Goal: Task Accomplishment & Management: Manage account settings

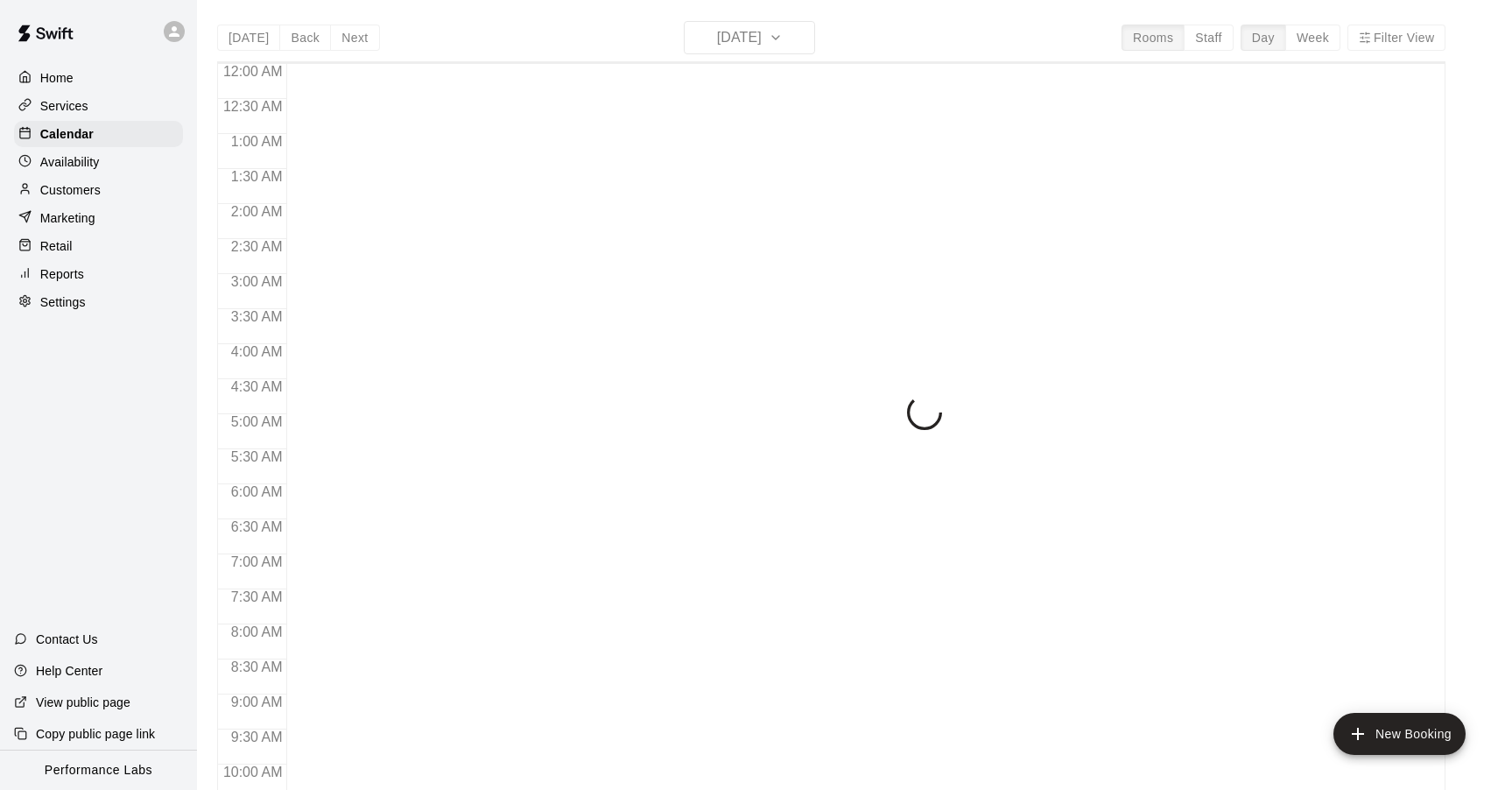
scroll to position [937, 0]
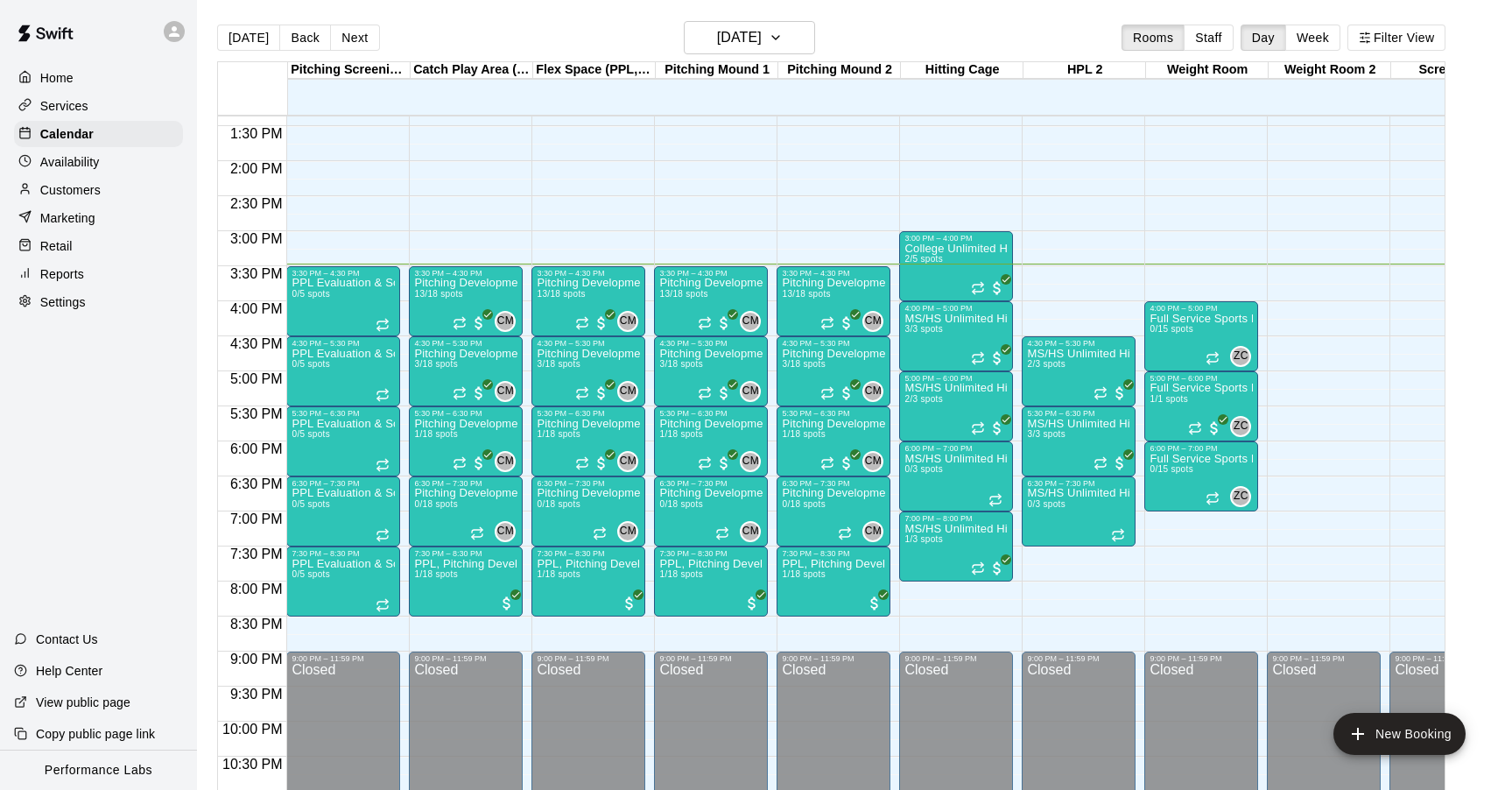
click at [71, 195] on p "Customers" at bounding box center [71, 190] width 61 height 18
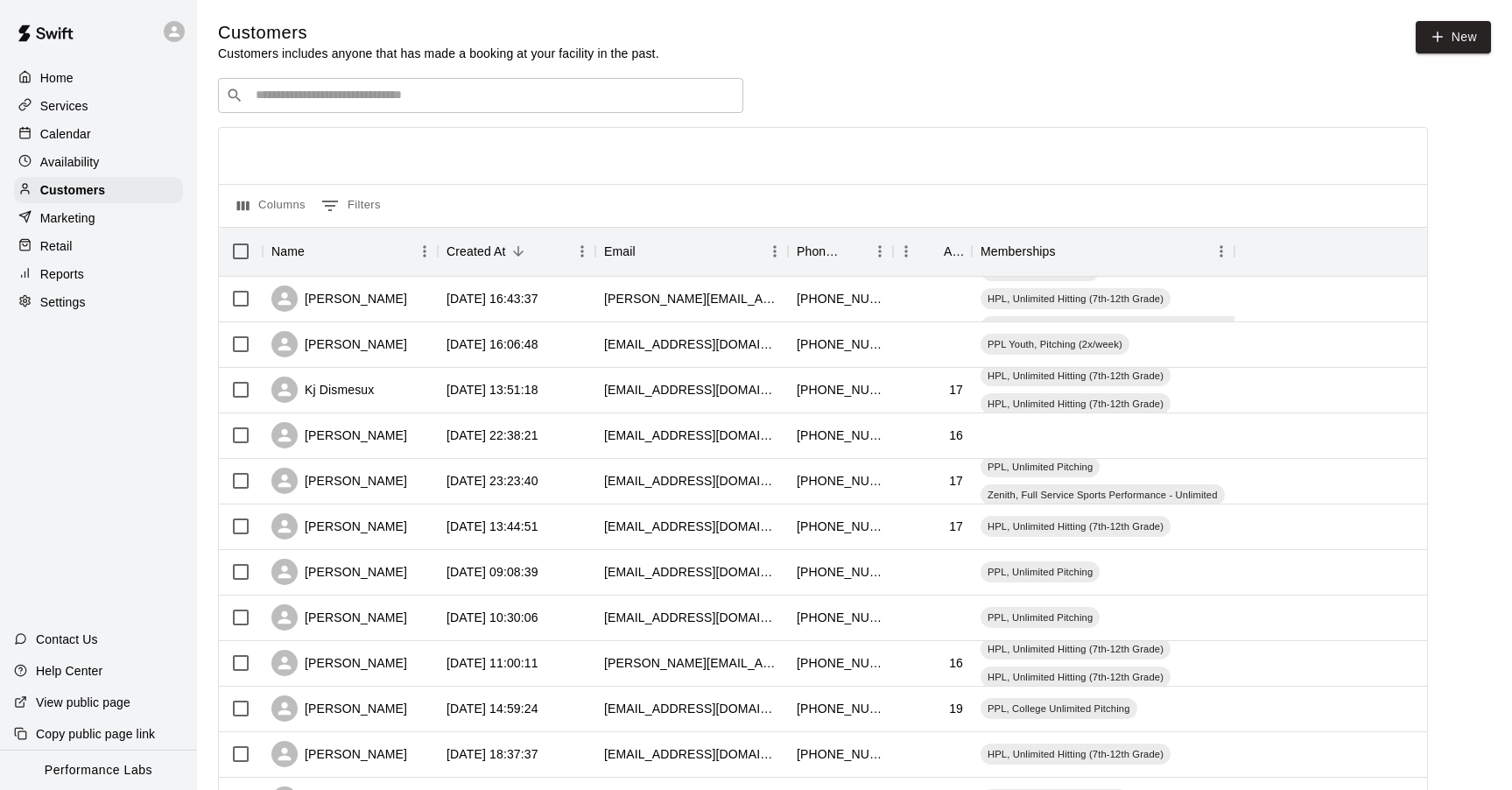
click at [415, 89] on input "Search customers by name or email" at bounding box center [493, 96] width 485 height 18
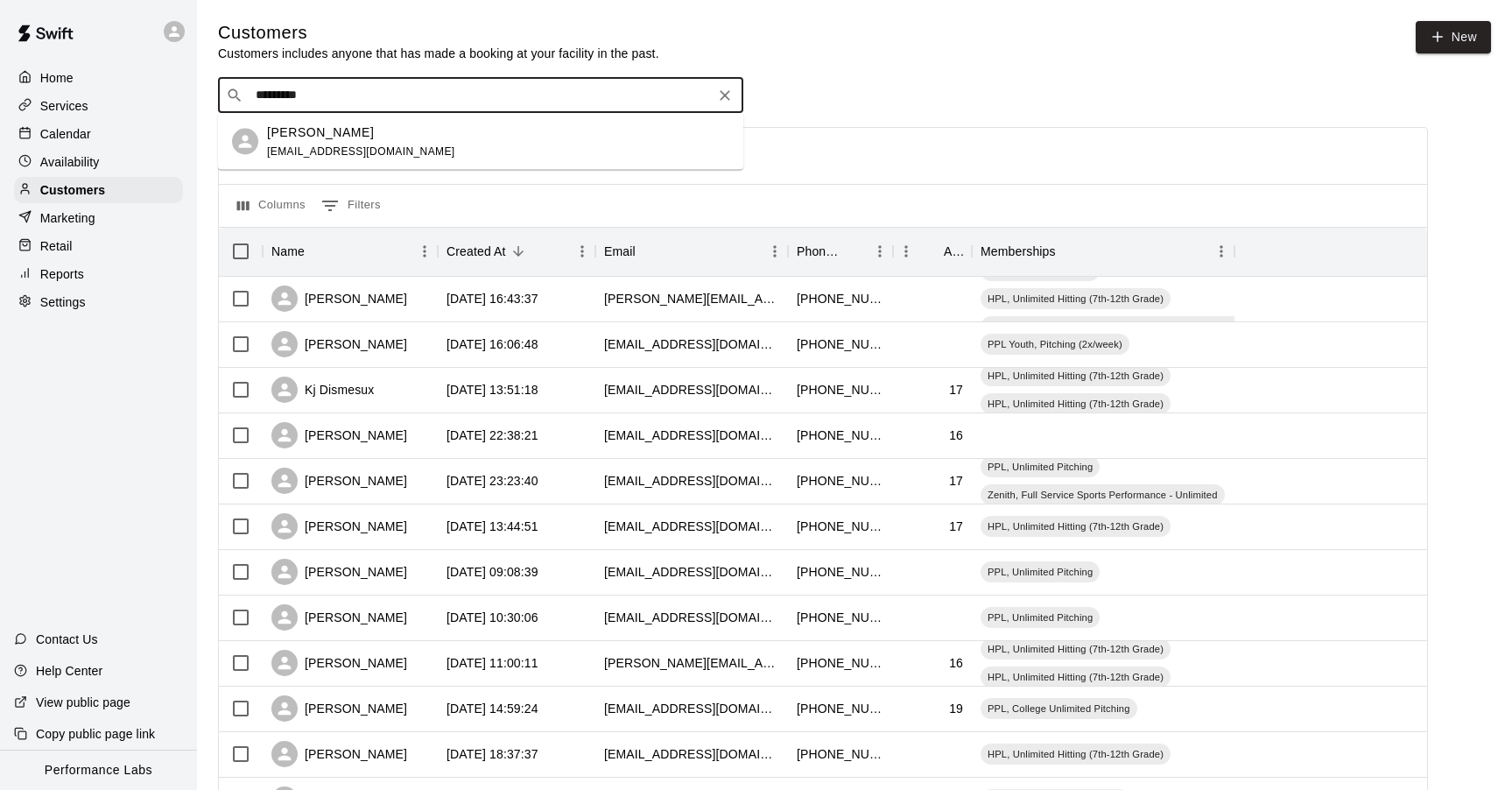
type input "**********"
click at [386, 149] on span "jackowenwills@gmail.com" at bounding box center [360, 150] width 188 height 12
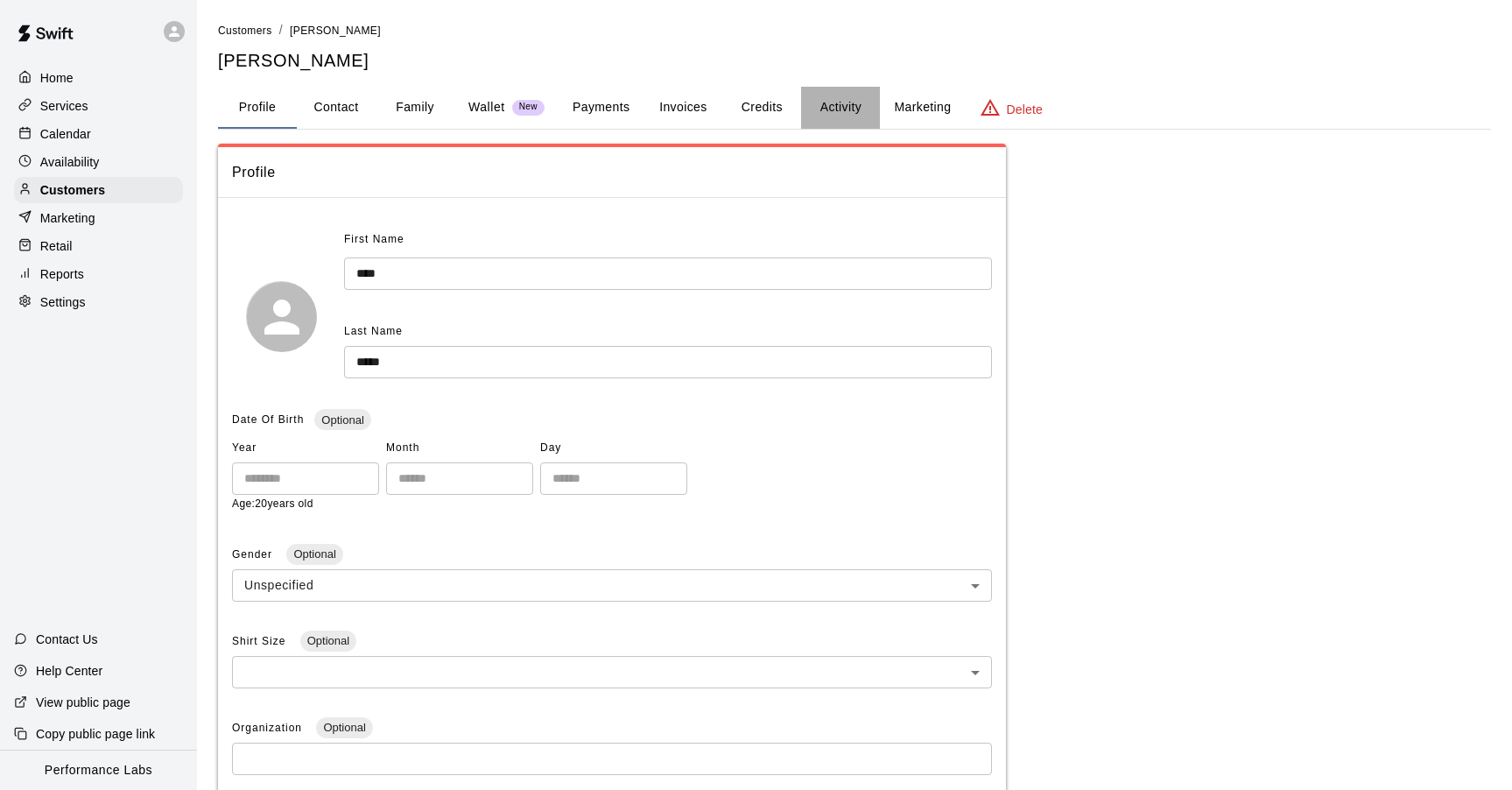
click at [860, 109] on button "Activity" at bounding box center [840, 108] width 78 height 42
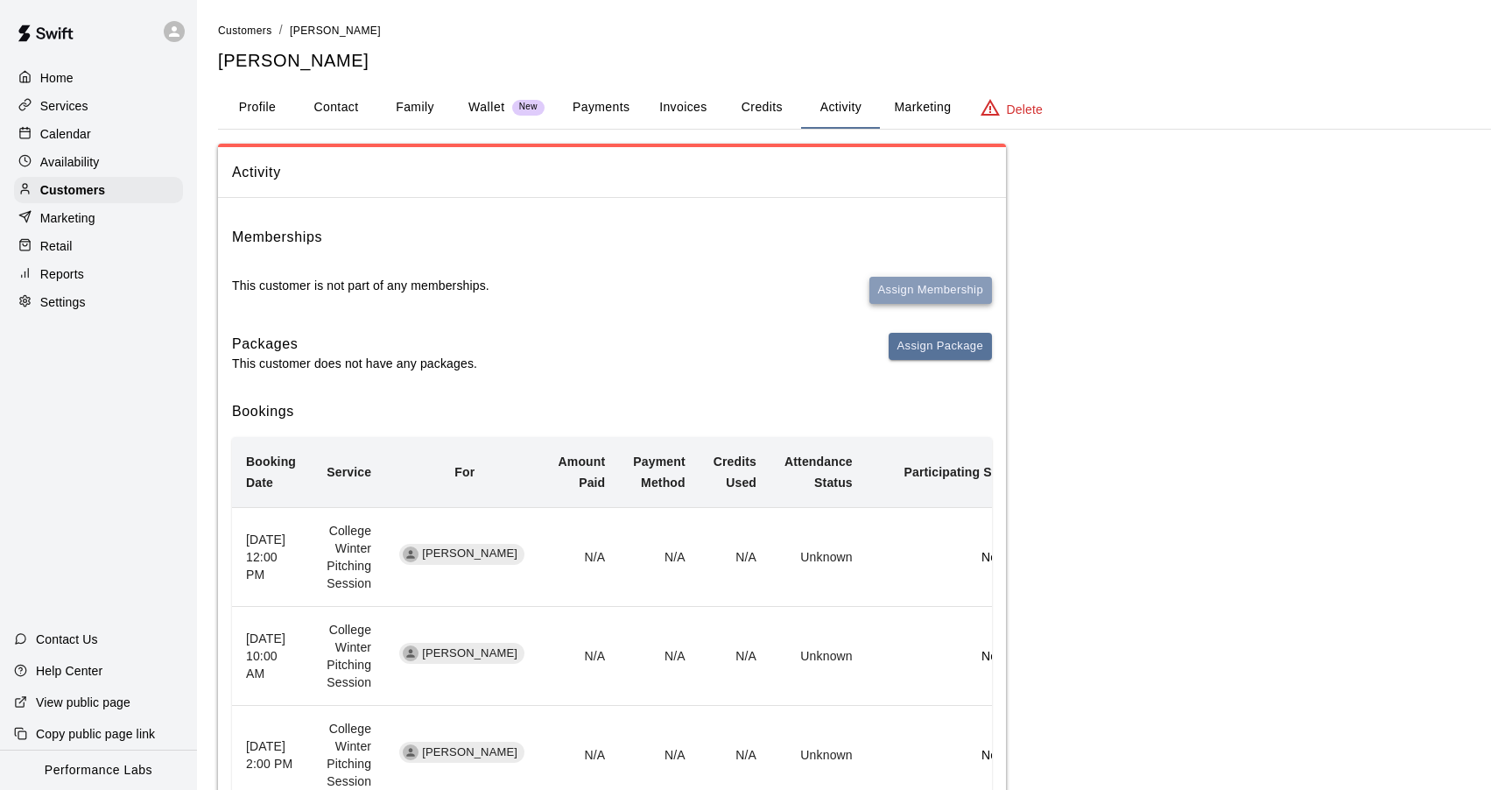
click at [916, 291] on button "Assign Membership" at bounding box center [931, 290] width 123 height 27
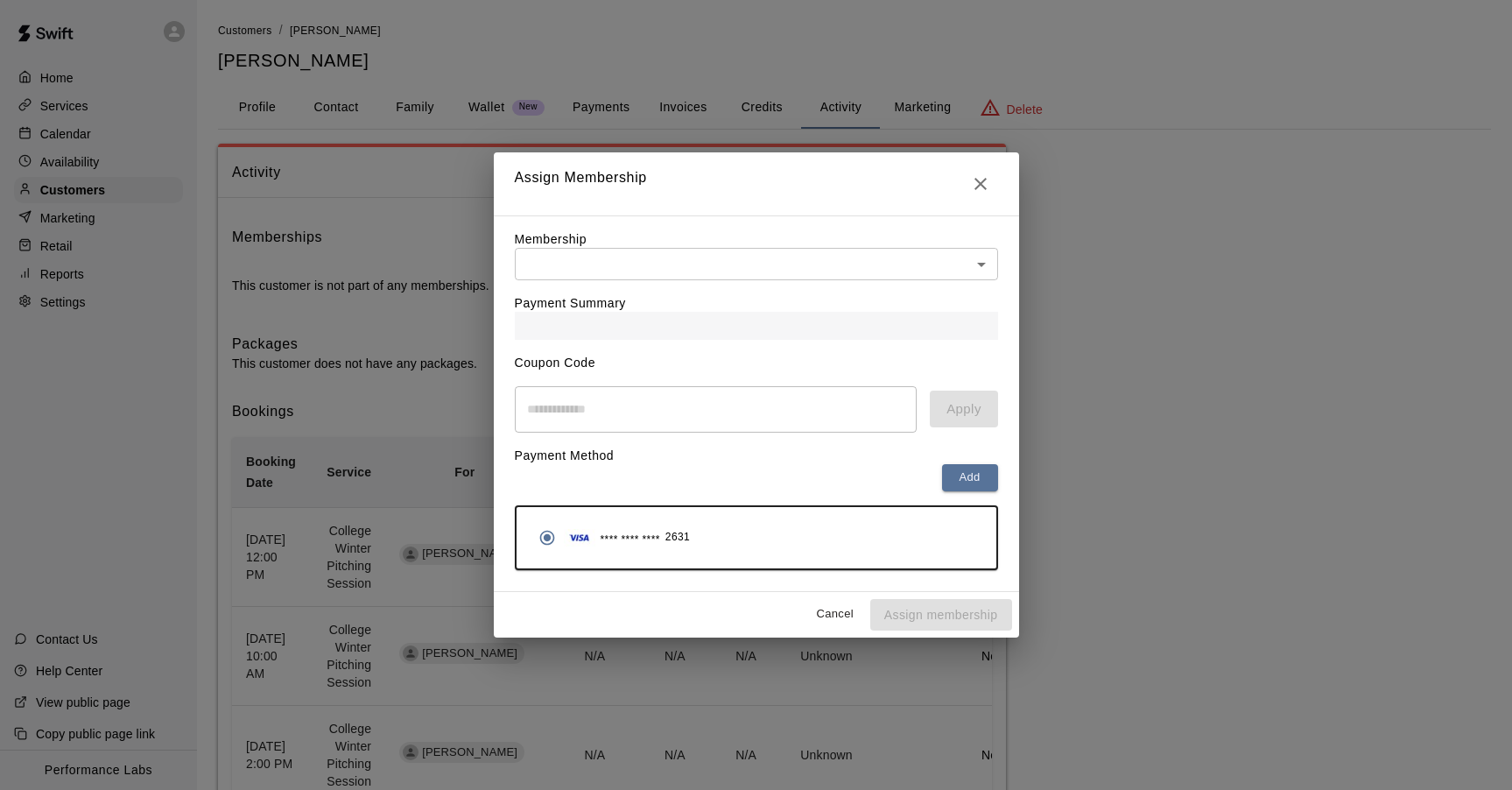
click at [817, 304] on div "Payment Summary" at bounding box center [756, 309] width 483 height 60
click at [816, 264] on body "Home Services Calendar Availability Customers Marketing Retail Reports Settings…" at bounding box center [756, 774] width 1512 height 1548
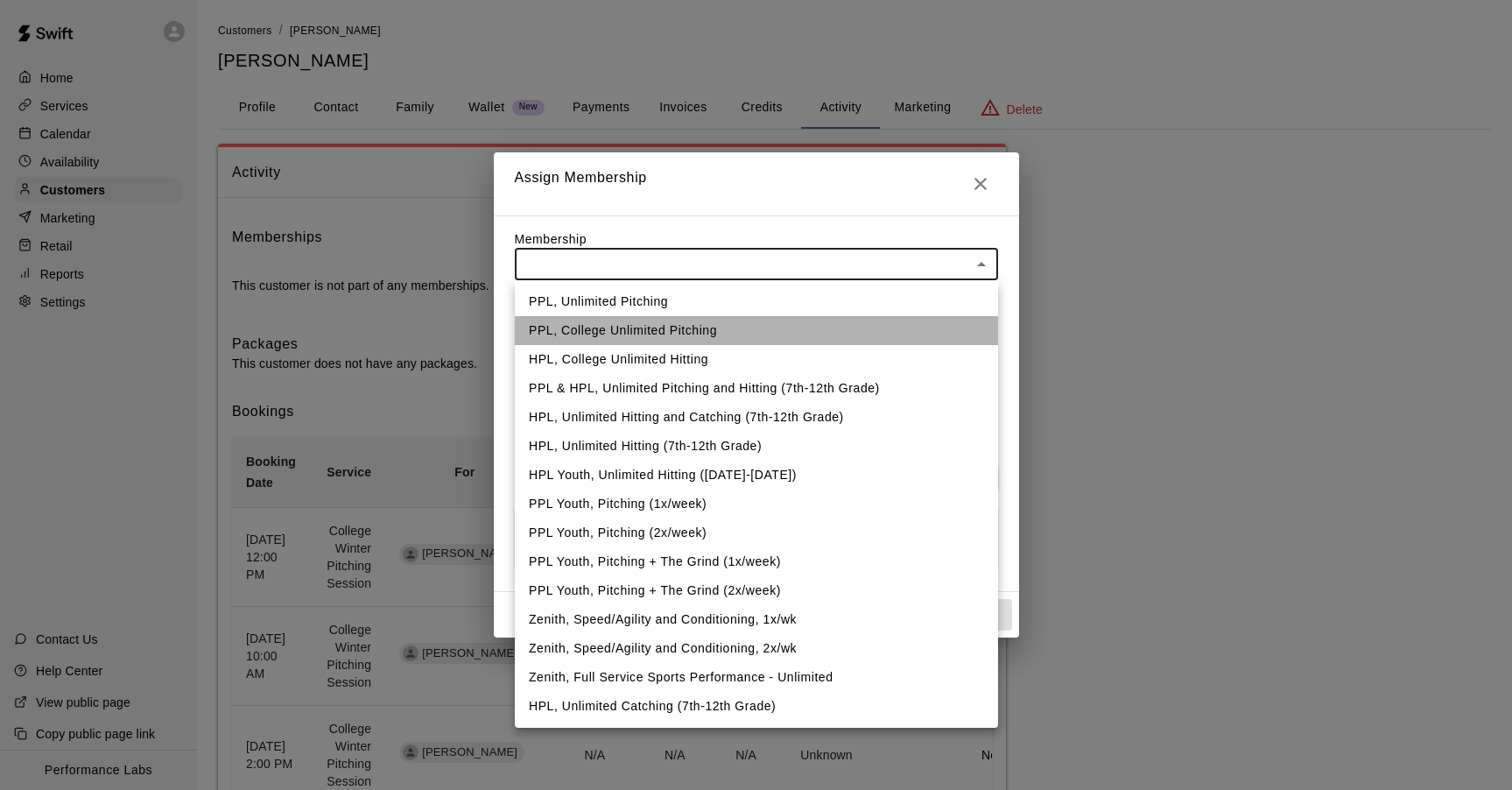
click at [745, 338] on li "PPL, College Unlimited Pitching" at bounding box center [756, 330] width 483 height 29
type input "**********"
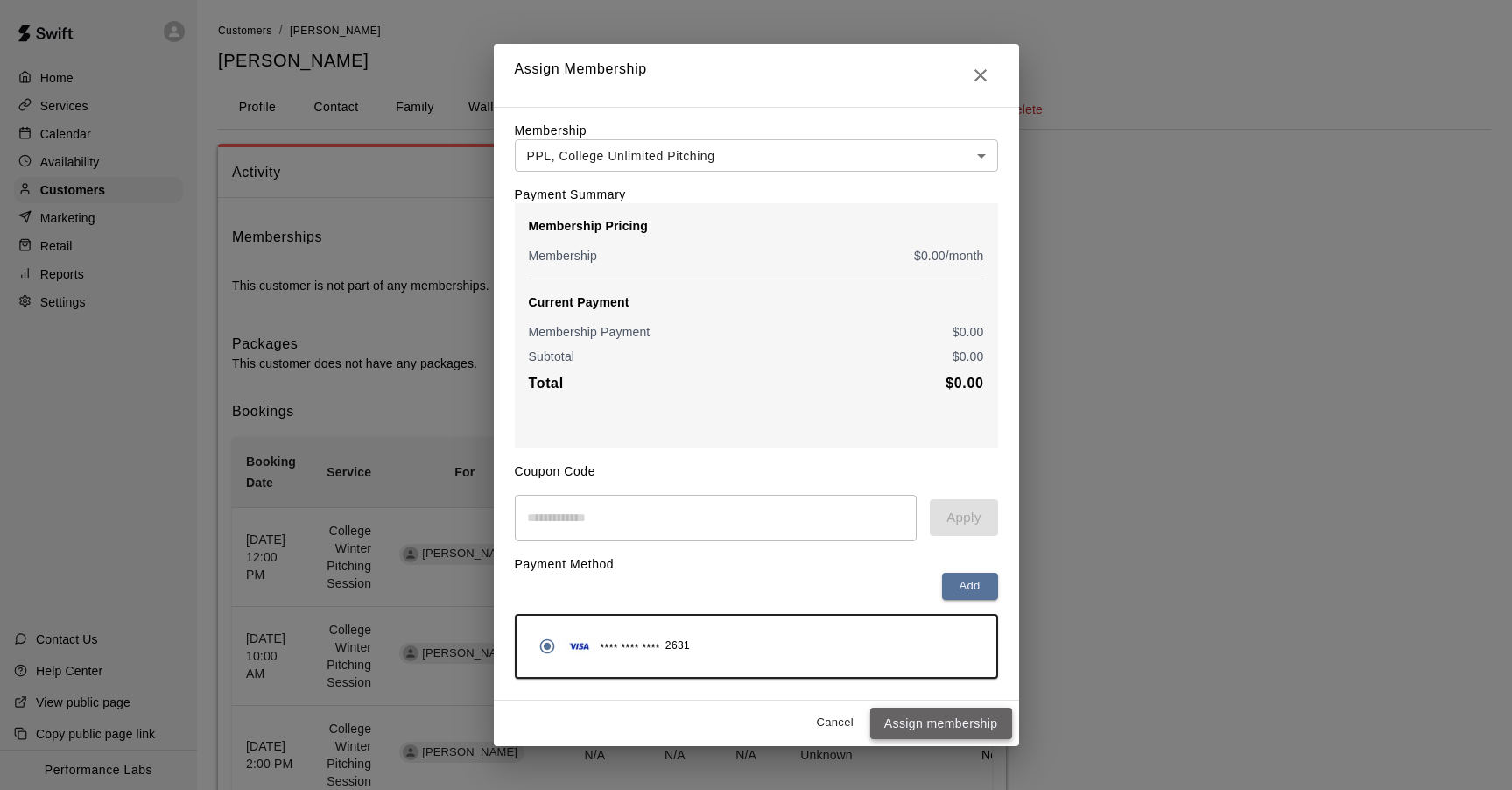
click at [949, 726] on button "Assign membership" at bounding box center [942, 724] width 142 height 32
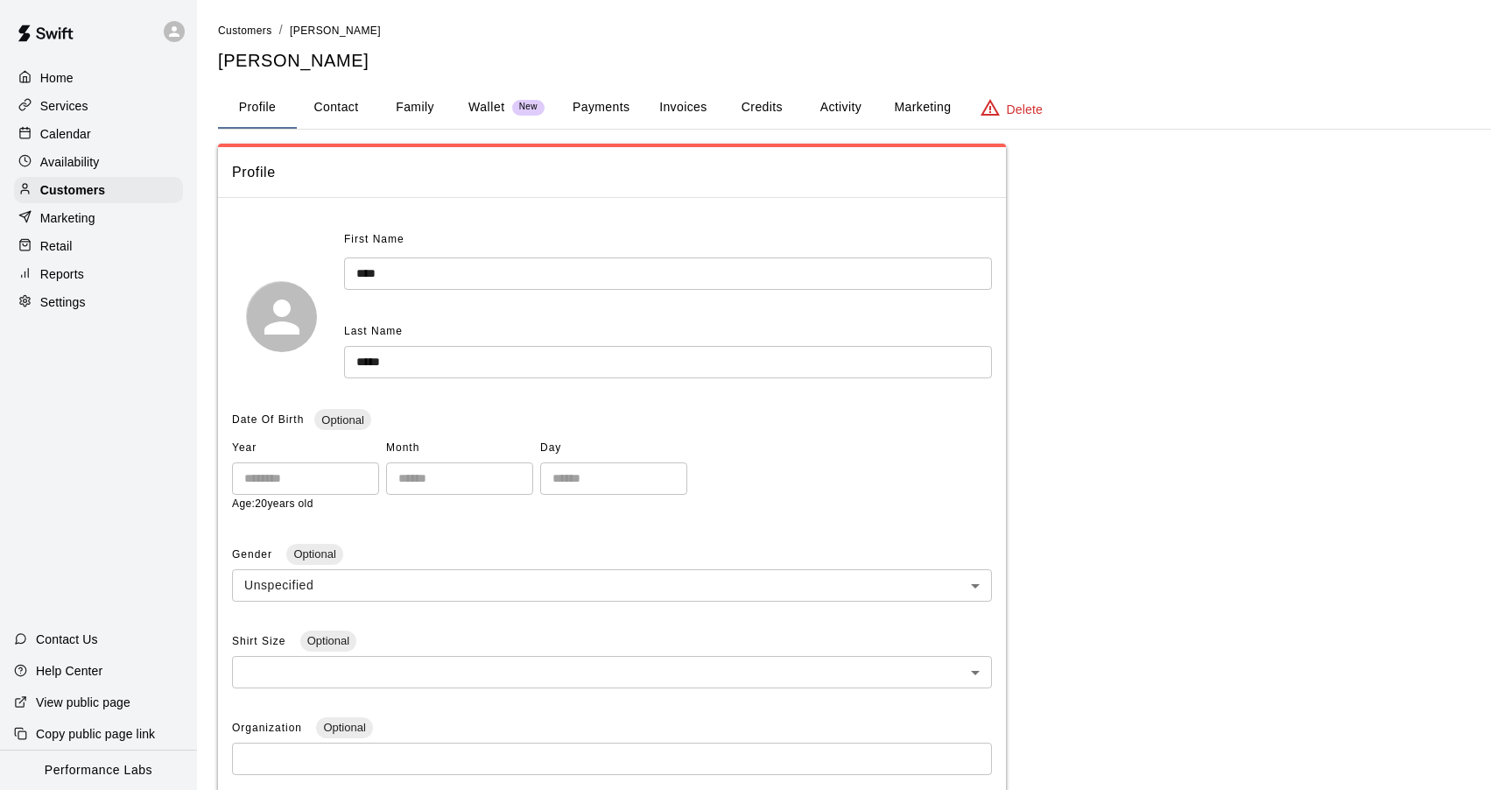
click at [355, 106] on button "Contact" at bounding box center [336, 108] width 78 height 42
select select "**"
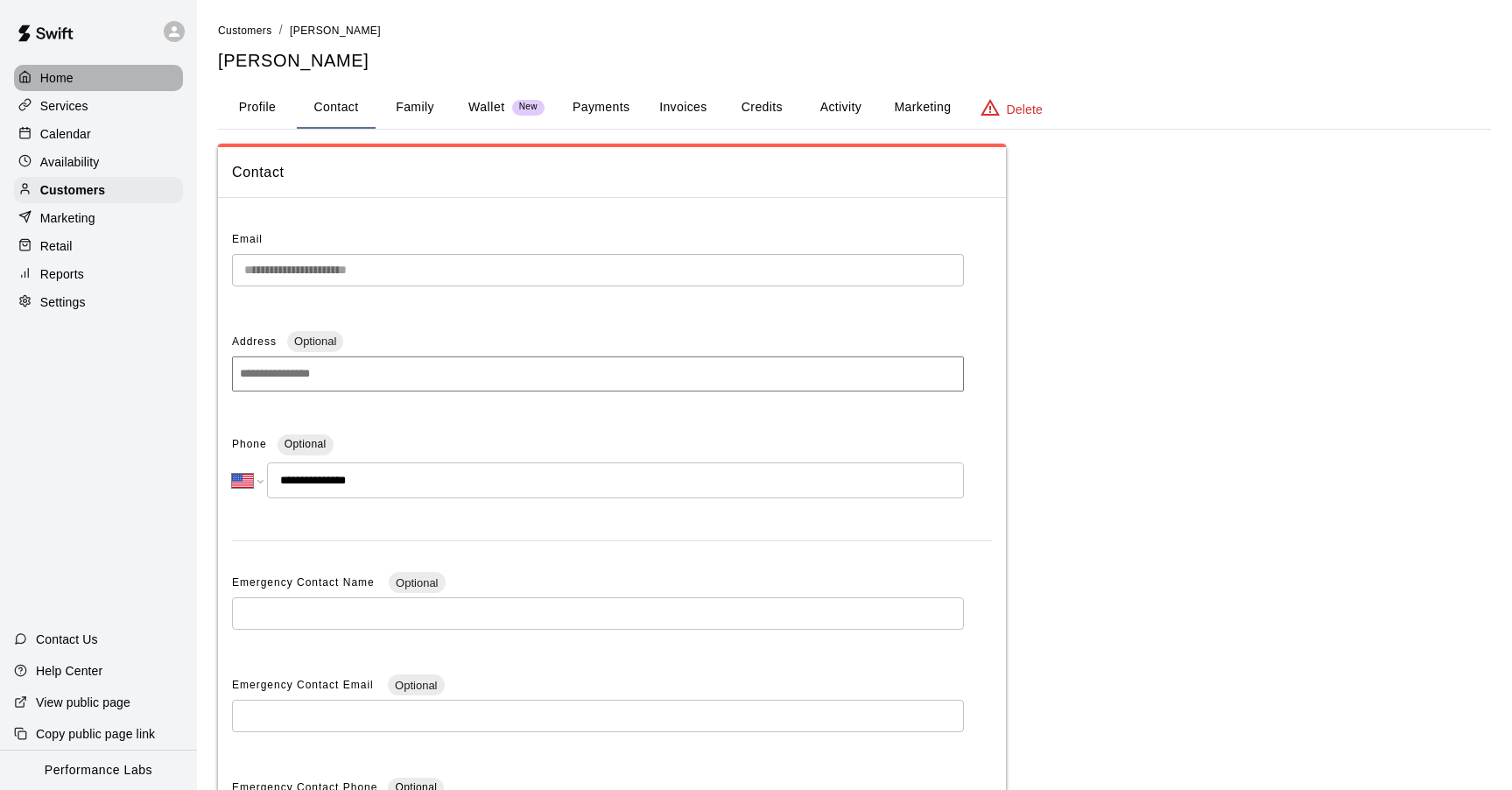
click at [46, 74] on p "Home" at bounding box center [57, 78] width 33 height 18
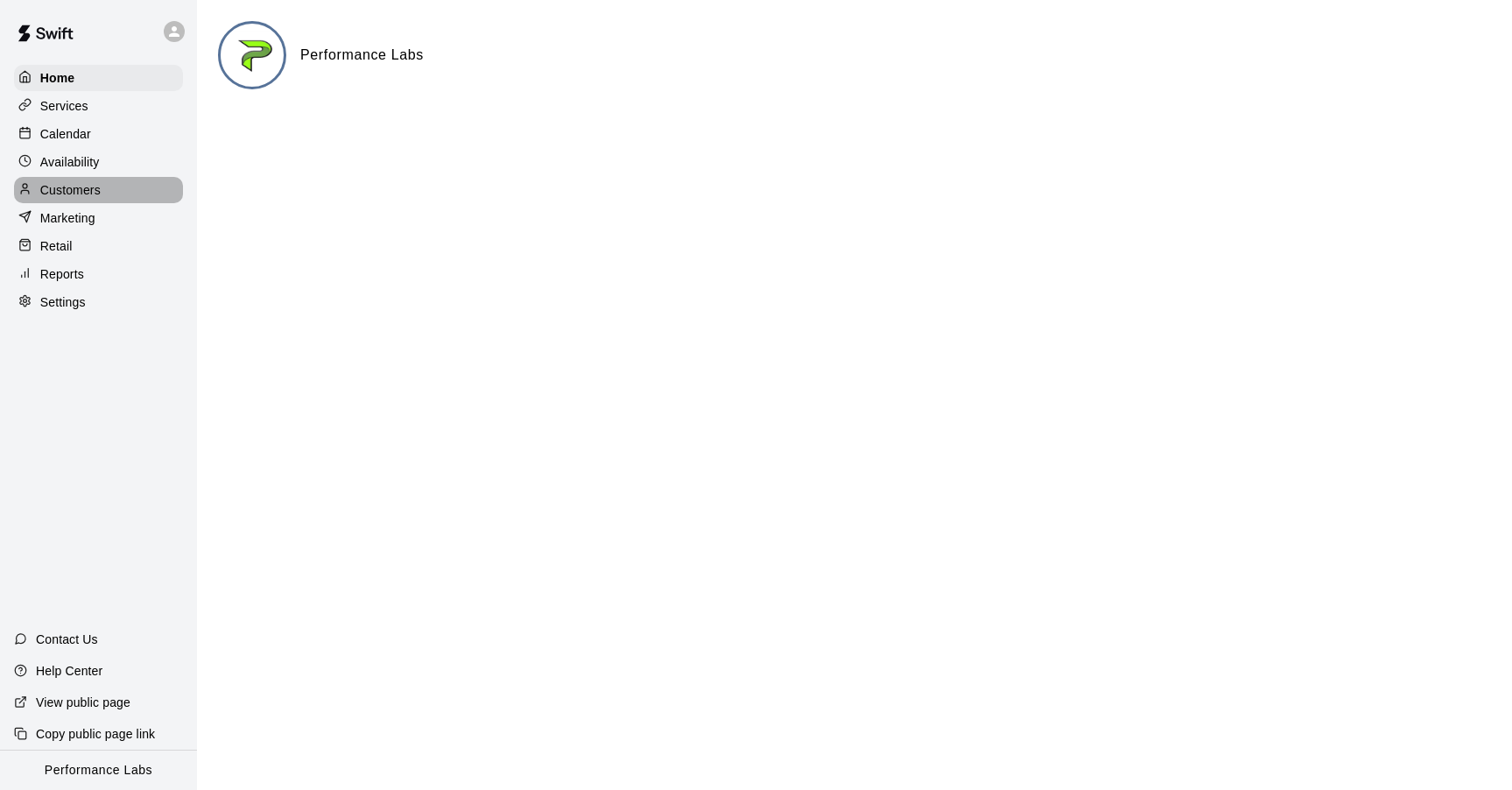
click at [53, 194] on p "Customers" at bounding box center [71, 190] width 61 height 18
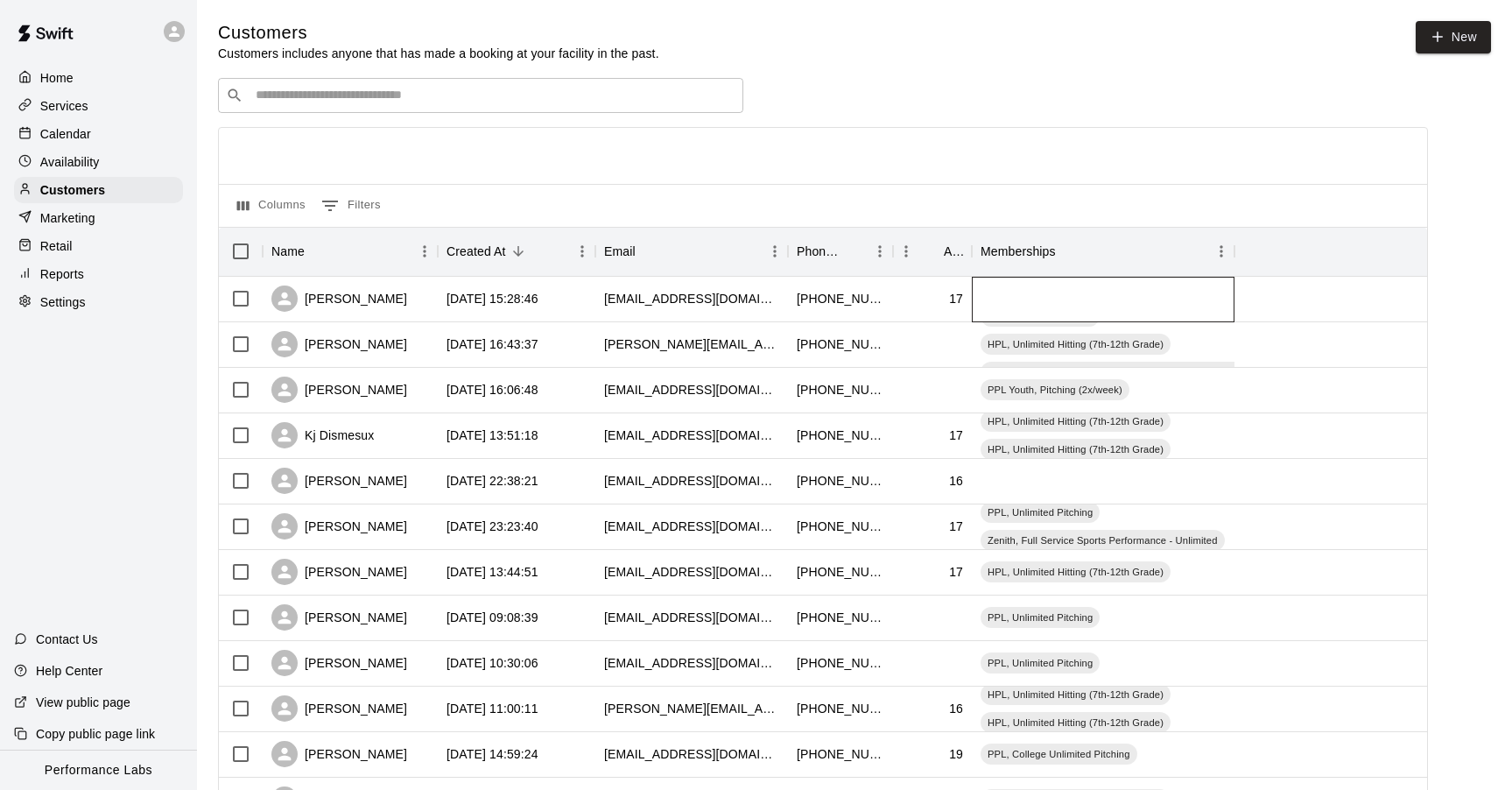
click at [1051, 302] on div at bounding box center [1104, 300] width 263 height 45
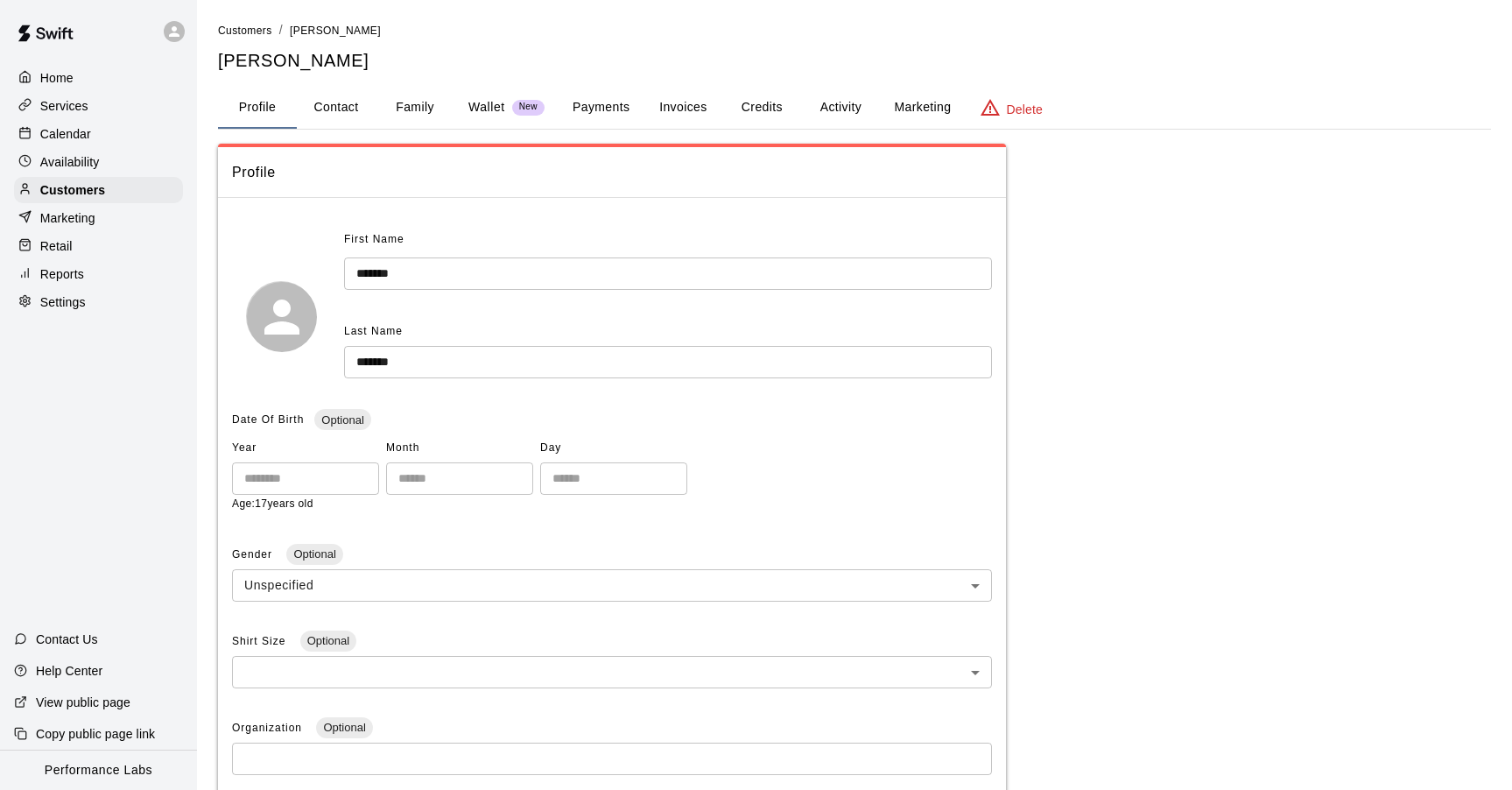
click at [741, 90] on button "Credits" at bounding box center [761, 108] width 78 height 42
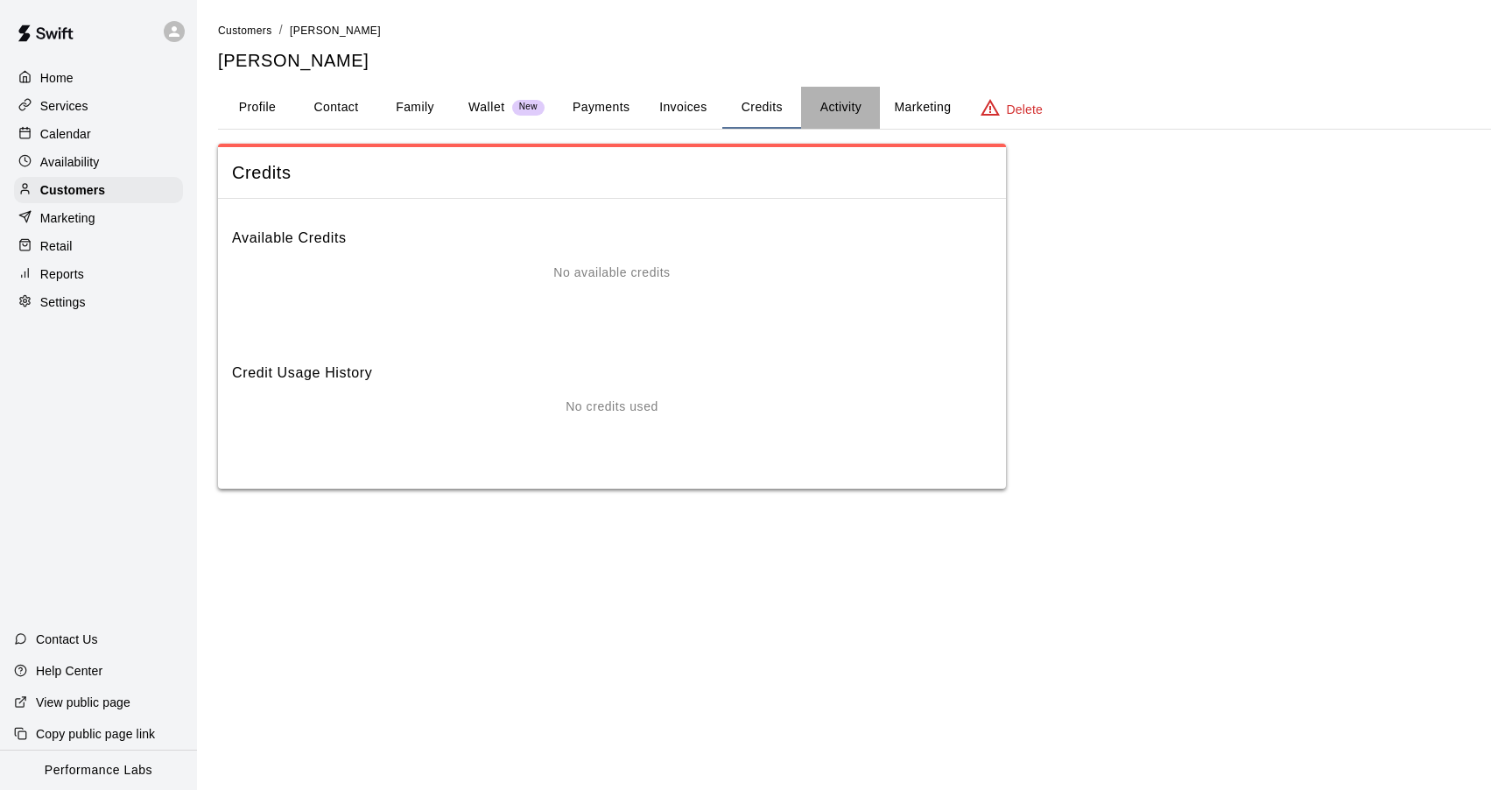
click at [870, 110] on button "Activity" at bounding box center [840, 108] width 78 height 42
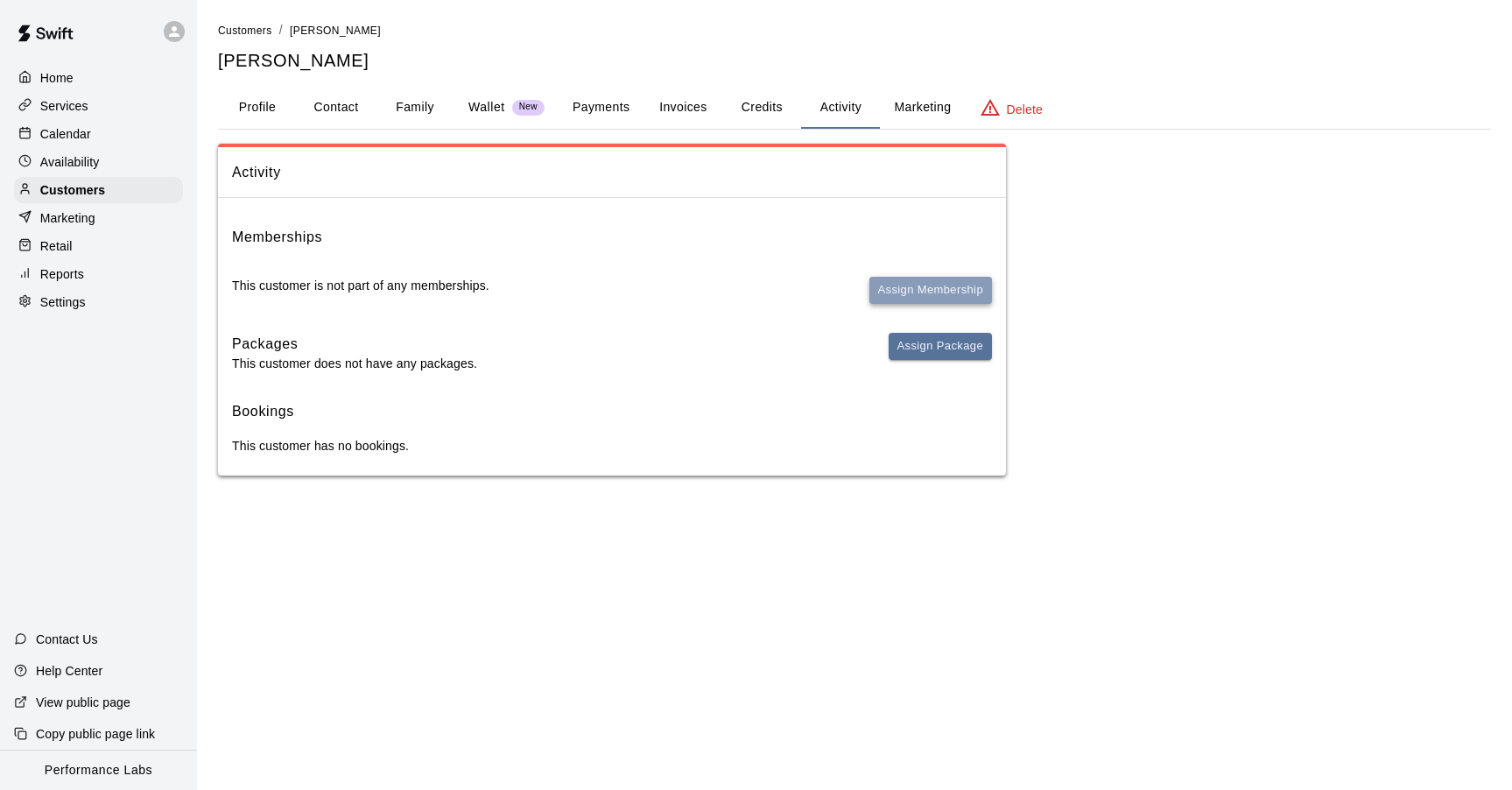
click at [930, 292] on button "Assign Membership" at bounding box center [931, 290] width 123 height 27
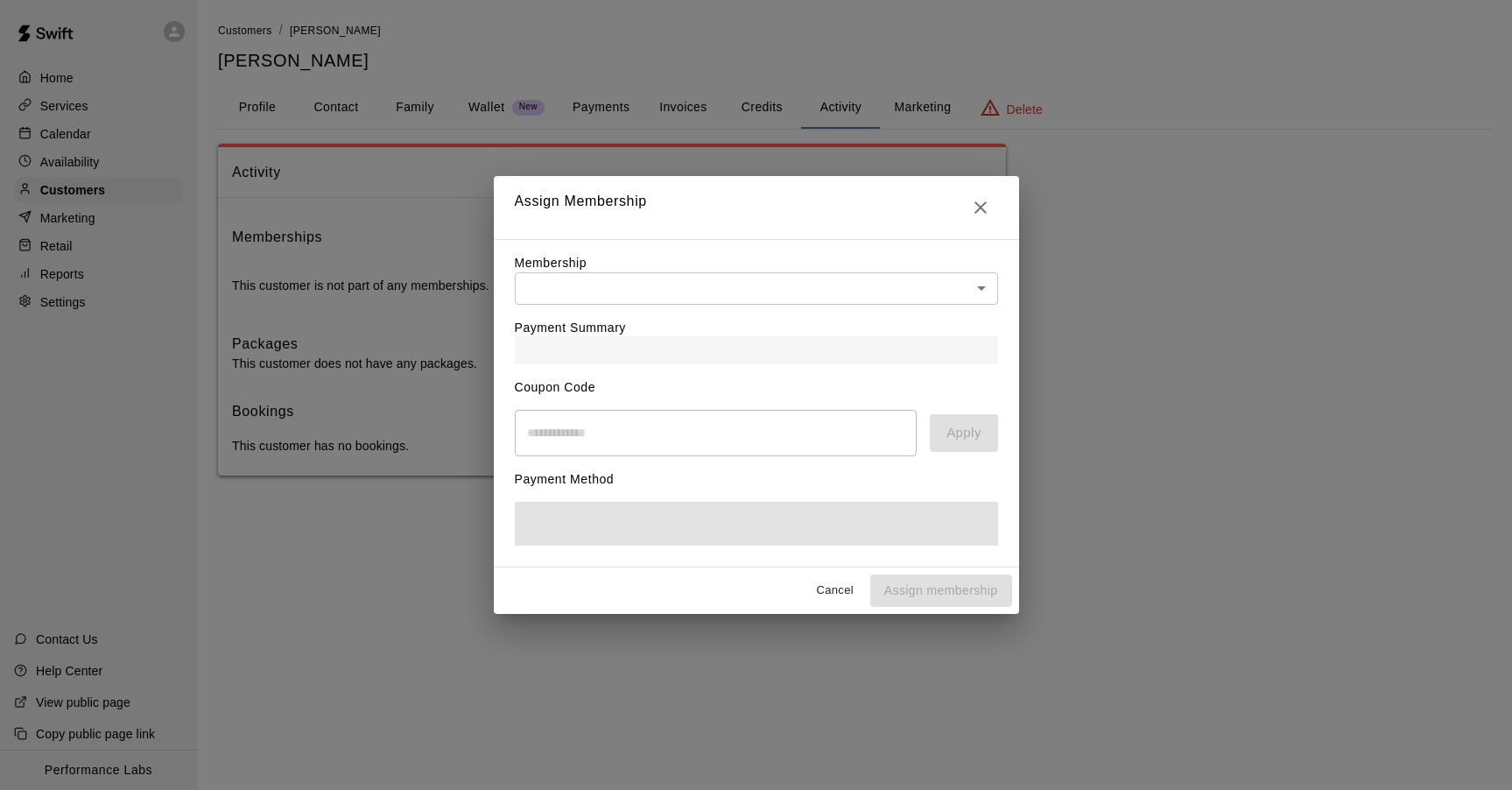
click at [928, 291] on body "Home Services Calendar Availability Customers Marketing Retail Reports Settings…" at bounding box center [756, 255] width 1512 height 511
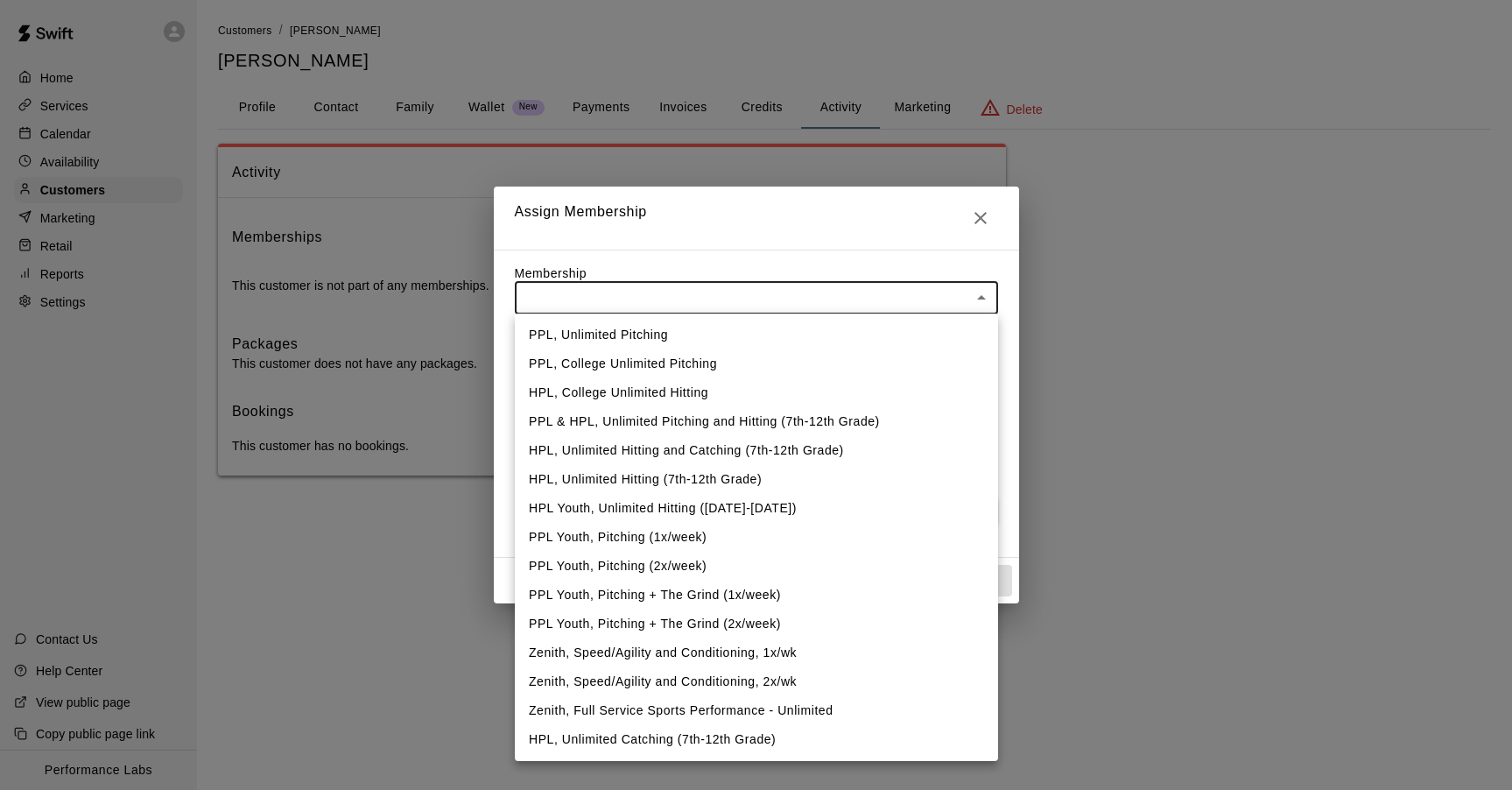
click at [842, 328] on li "PPL, Unlimited Pitching" at bounding box center [756, 335] width 483 height 29
type input "**********"
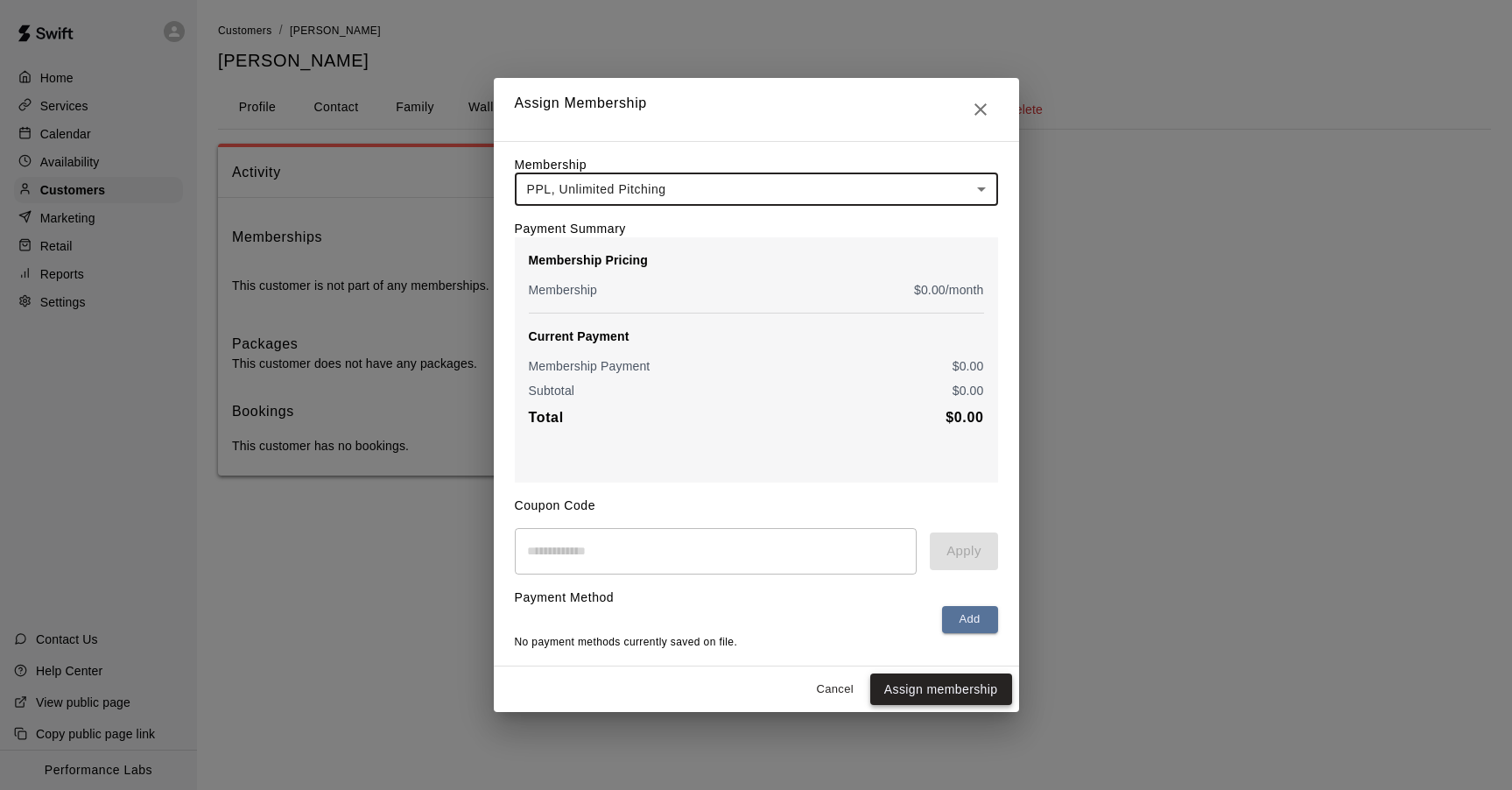
click at [955, 697] on button "Assign membership" at bounding box center [942, 690] width 142 height 32
